Goal: Obtain resource: Obtain resource

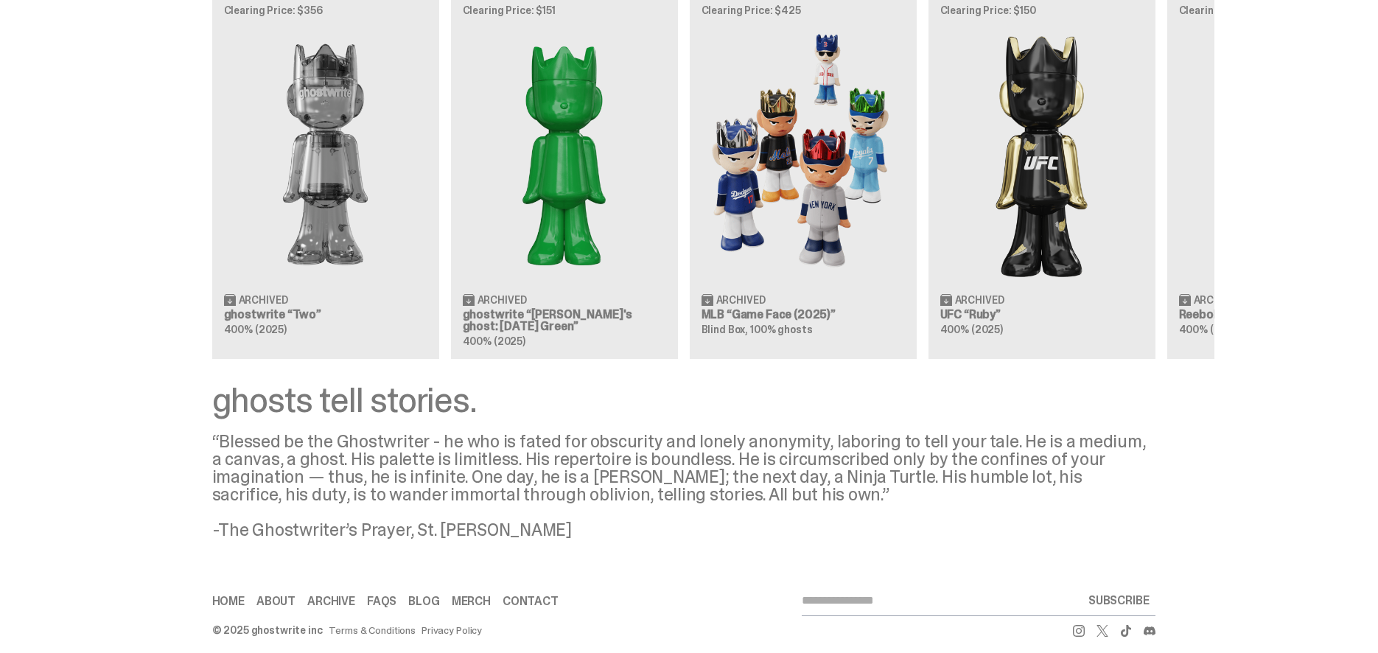
scroll to position [1428, 0]
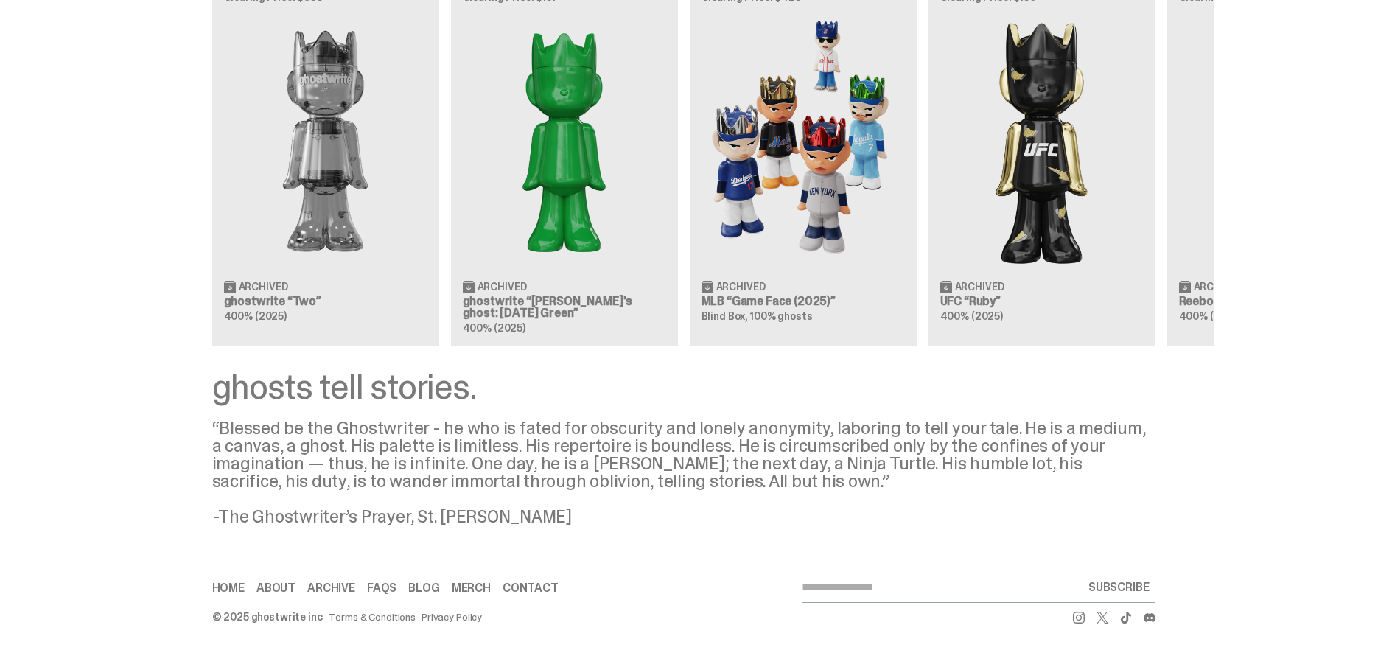
drag, startPoint x: 497, startPoint y: 515, endPoint x: 301, endPoint y: 494, distance: 197.8
click at [301, 494] on div "“Blessed be the Ghostwriter - he who is fated for obscurity and lonely anonymit…" at bounding box center [683, 472] width 943 height 106
drag, startPoint x: 234, startPoint y: 513, endPoint x: 577, endPoint y: 521, distance: 342.6
click at [577, 521] on div "“Blessed be the Ghostwriter - he who is fated for obscurity and lonely anonymit…" at bounding box center [683, 472] width 943 height 106
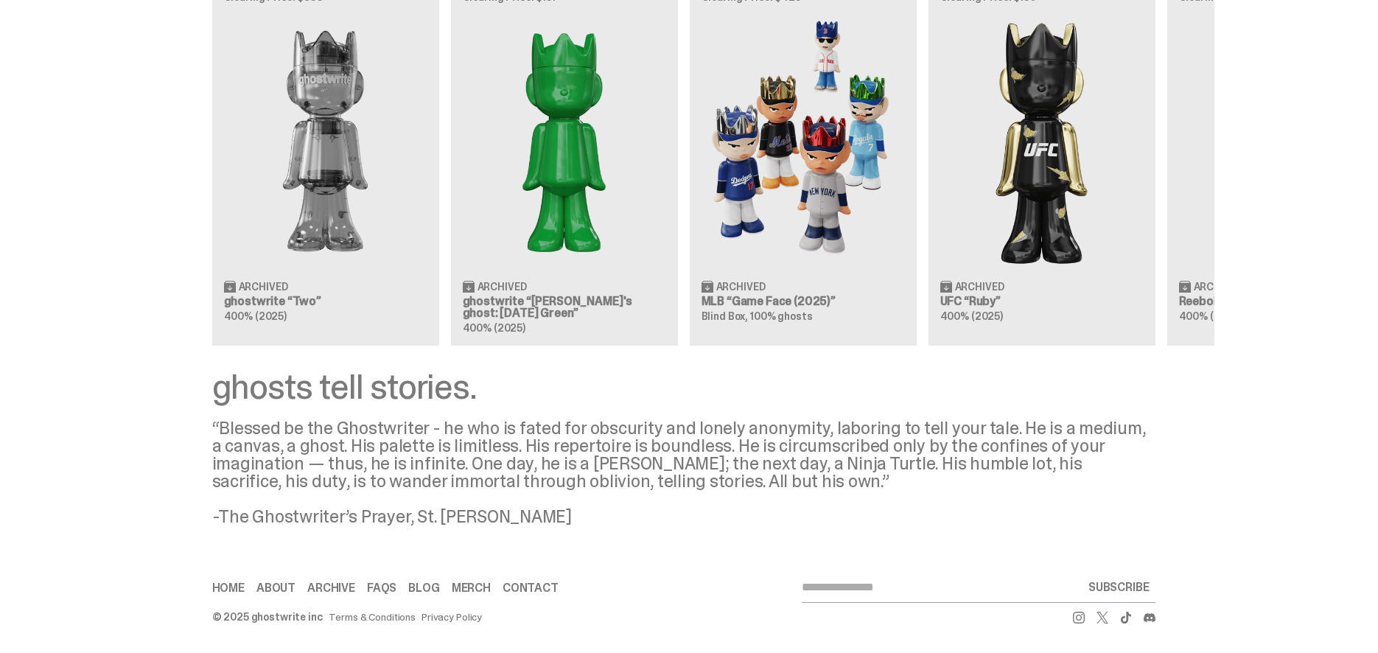
copy div "The Ghostwriter’s Prayer, St. [PERSON_NAME]"
